Goal: Find specific page/section: Find specific page/section

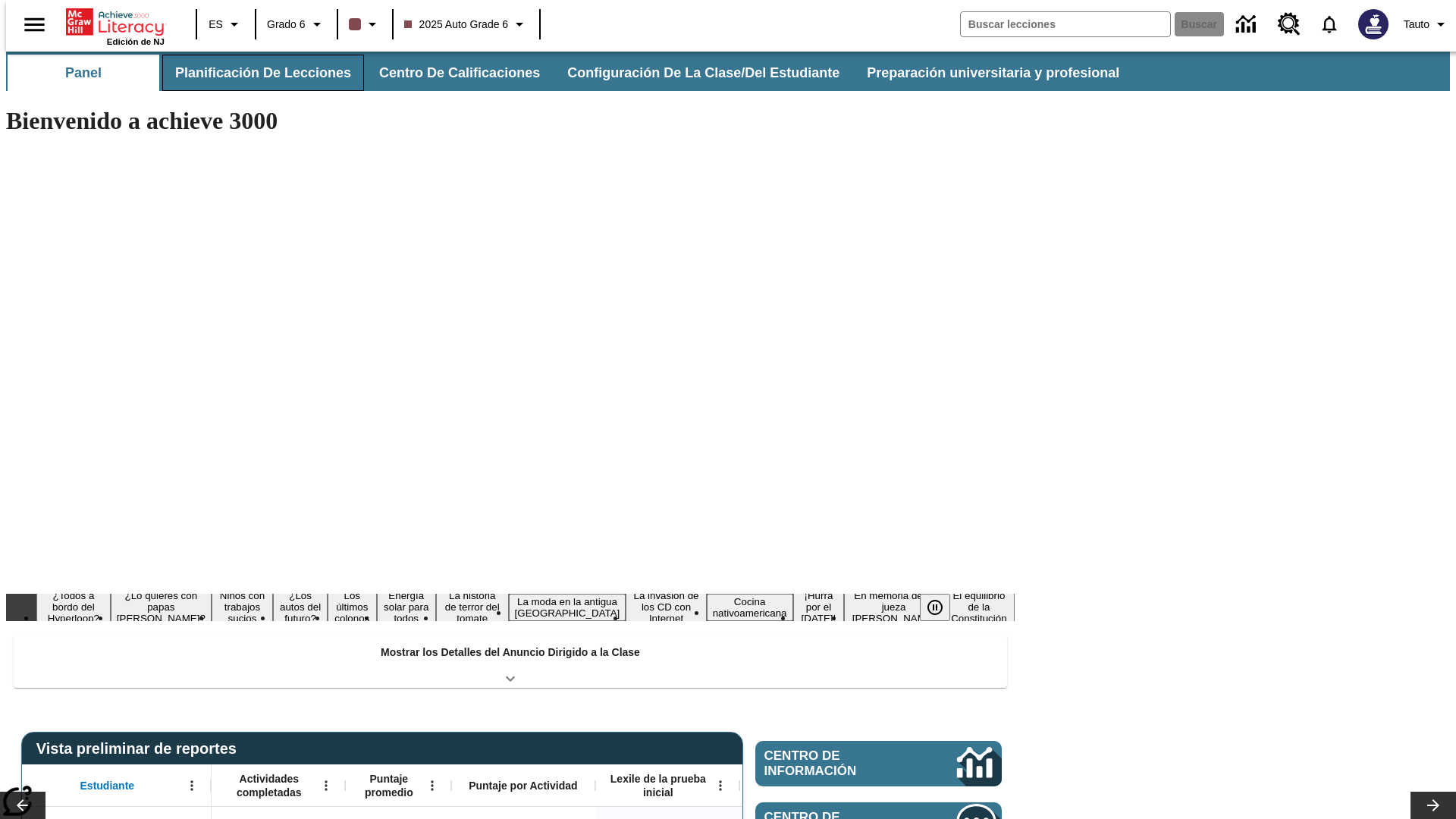
click at [254, 72] on button "Planificación de lecciones" at bounding box center [262, 73] width 202 height 37
